Goal: Information Seeking & Learning: Learn about a topic

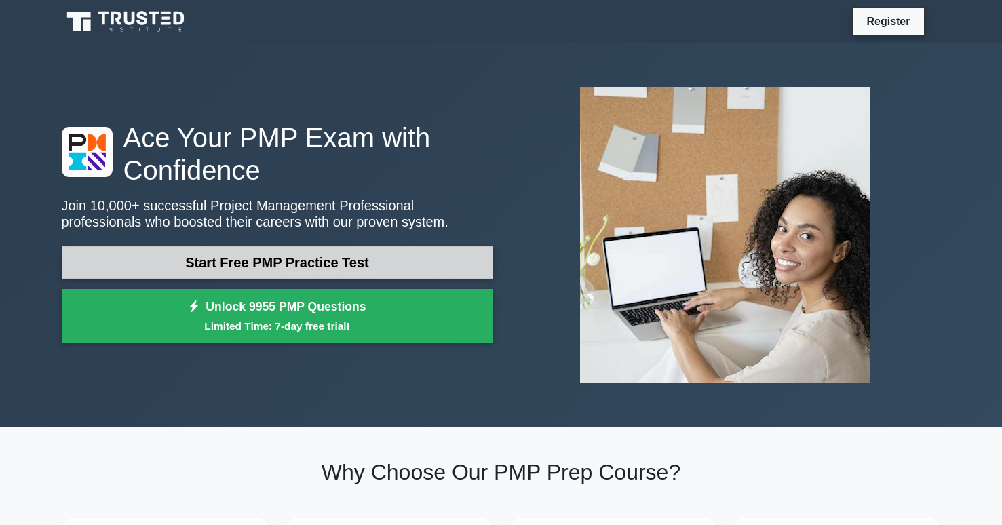
click at [352, 256] on link "Start Free PMP Practice Test" at bounding box center [277, 262] width 431 height 33
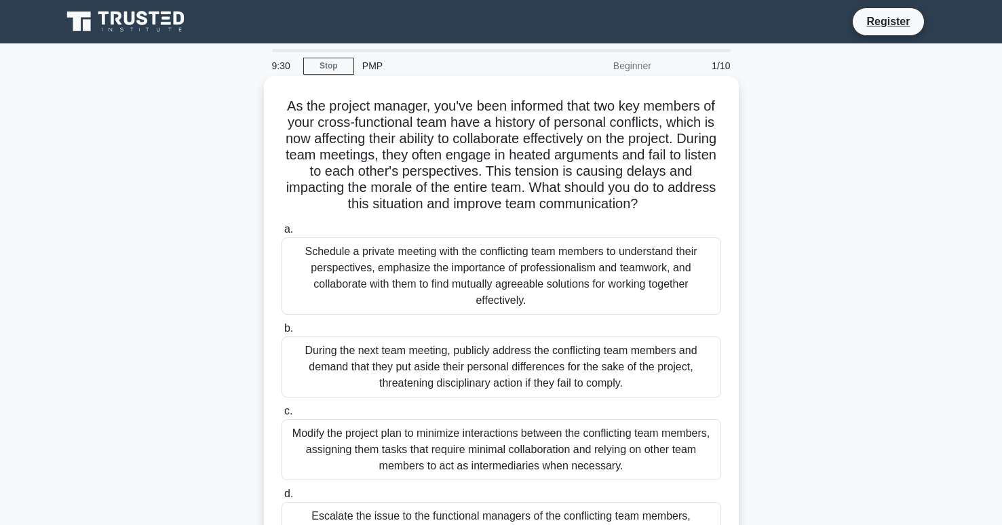
click at [501, 287] on div "Schedule a private meeting with the conflicting team members to understand thei…" at bounding box center [502, 275] width 440 height 77
click at [282, 234] on input "a. Schedule a private meeting with the conflicting team members to understand t…" at bounding box center [282, 229] width 0 height 9
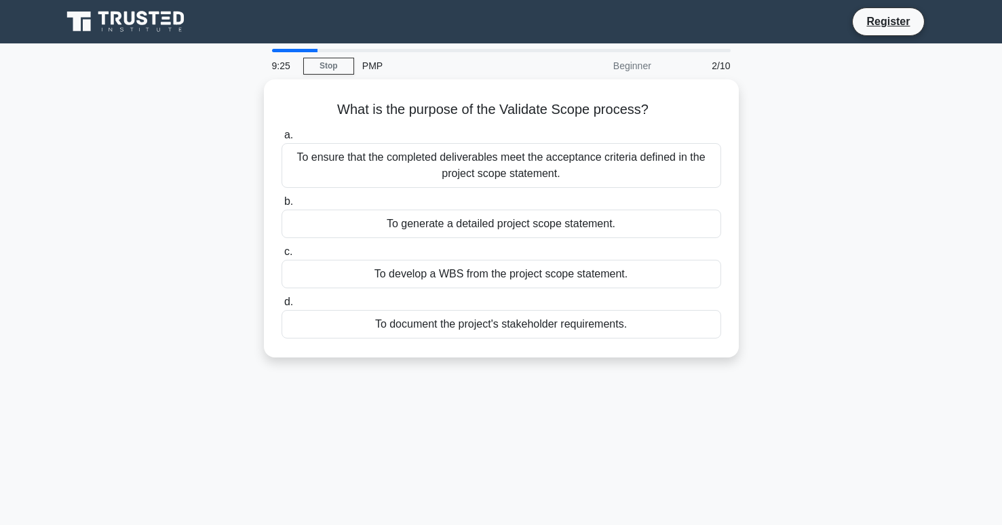
click at [282, 50] on div at bounding box center [295, 50] width 46 height 3
click at [332, 67] on link "Stop" at bounding box center [328, 66] width 51 height 17
